Goal: Go to known website: Access a specific website the user already knows

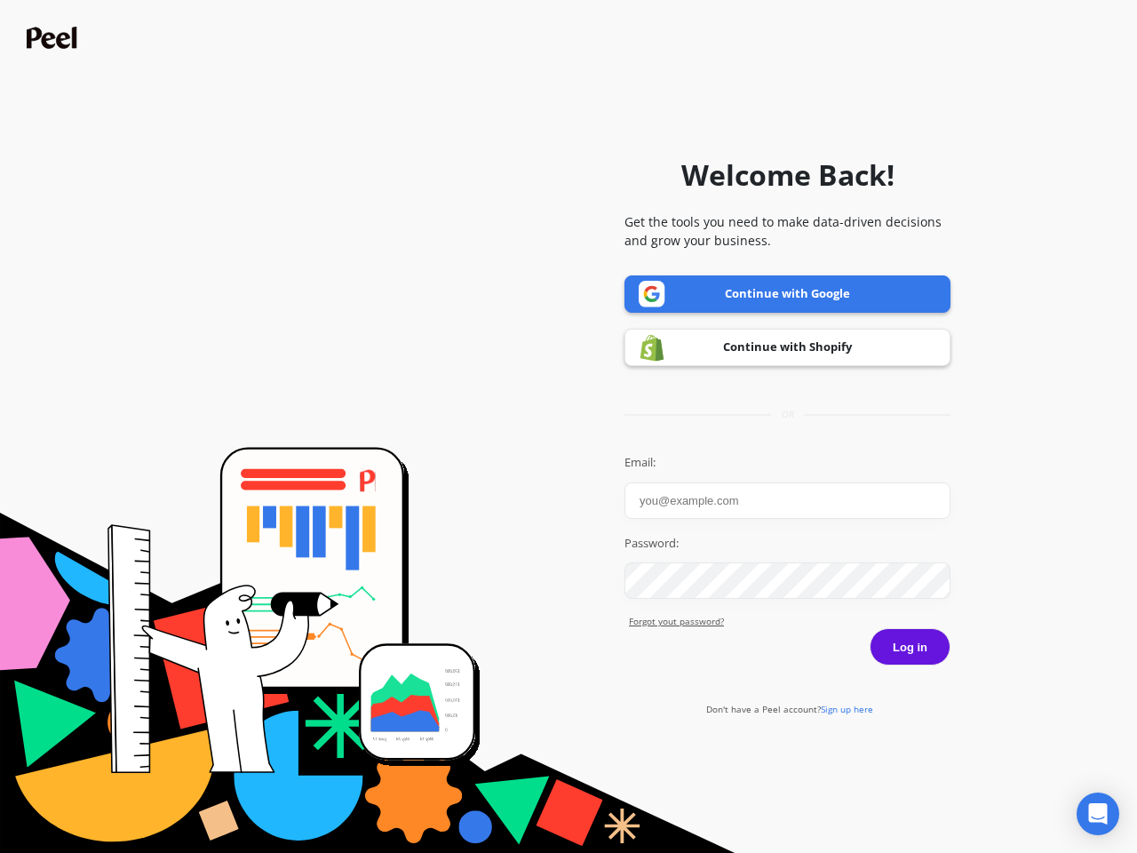
click at [1098, 814] on icon "Open Intercom Messenger" at bounding box center [1098, 813] width 19 height 21
